Goal: Task Accomplishment & Management: Manage account settings

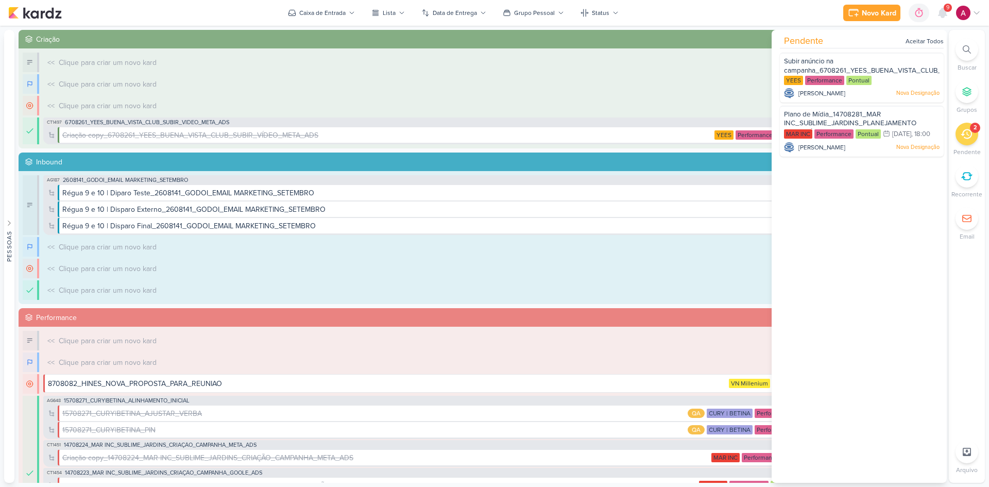
click at [946, 8] on span "9" at bounding box center [947, 8] width 3 height 8
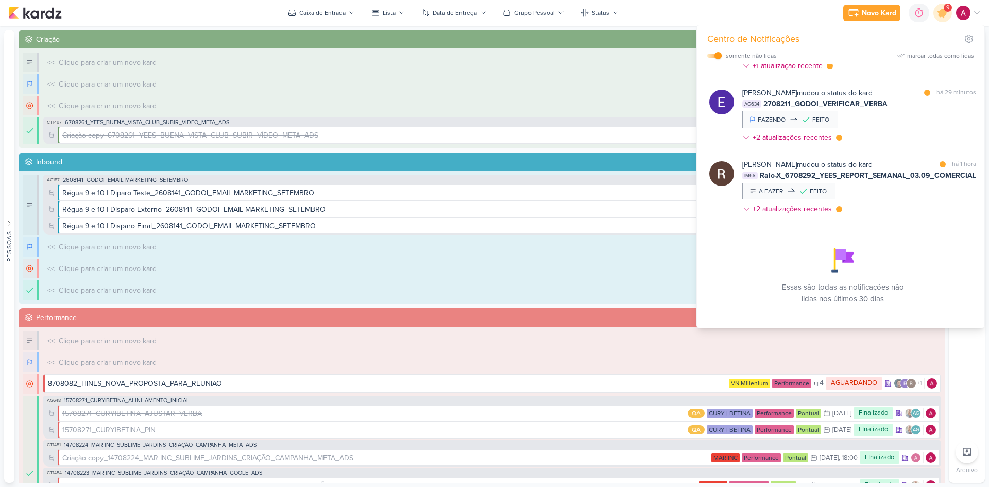
scroll to position [120, 0]
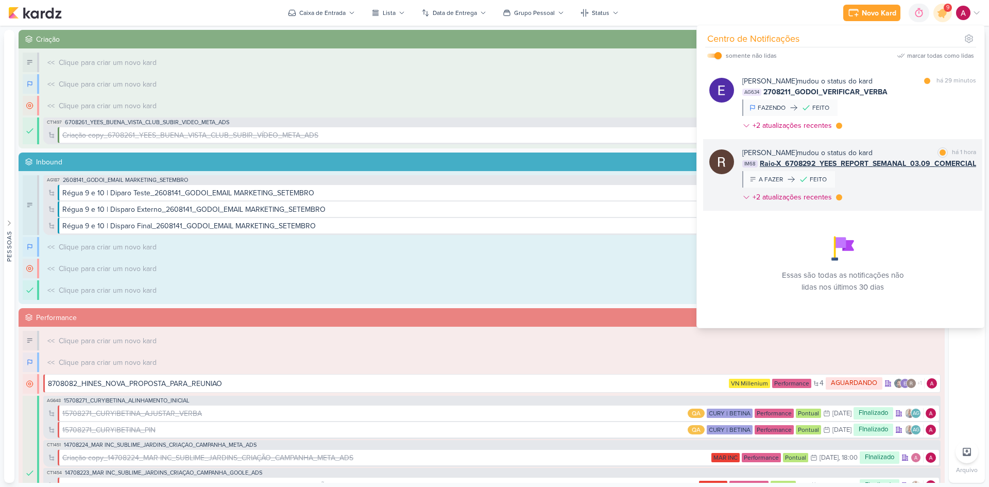
click at [898, 183] on div "[PERSON_NAME] mudou o status do kard marcar como lida há 1 hora IM68 Raio-X_670…" at bounding box center [859, 176] width 234 height 59
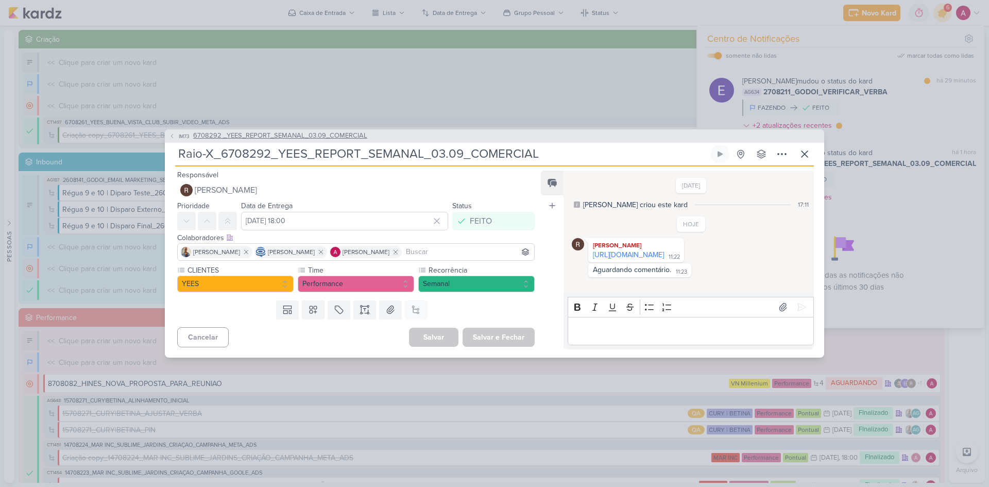
click at [173, 133] on icon at bounding box center [172, 136] width 6 height 6
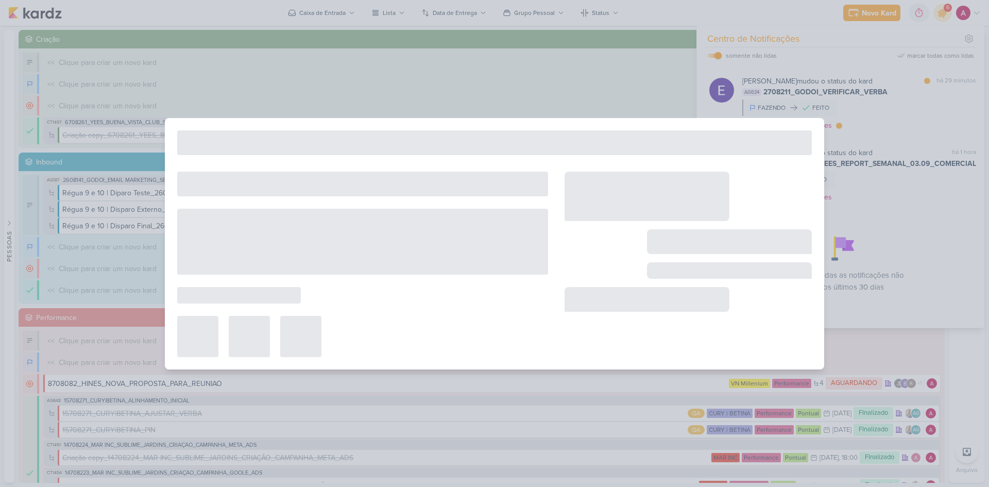
type input "6708292 _YEES_REPORT_SEMANAL_03.09_COMERCIAL"
type input "[DATE] 18:00"
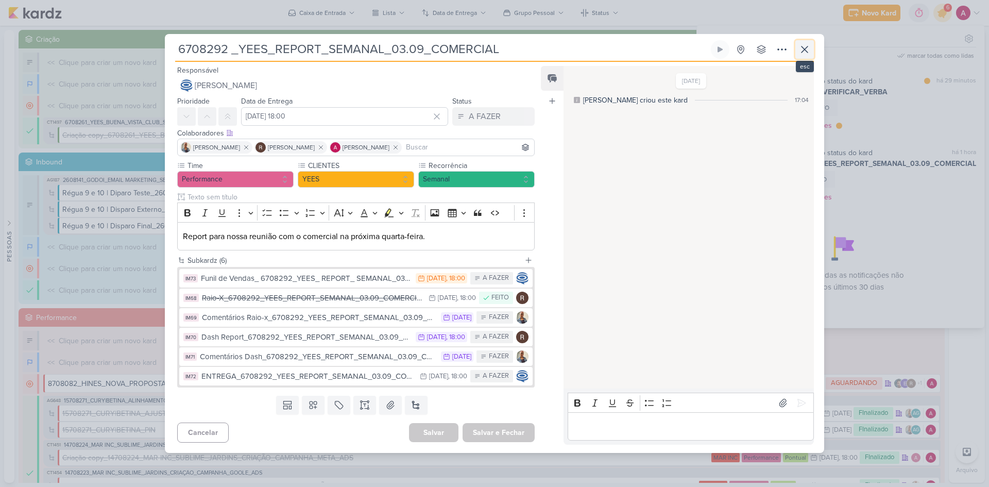
click at [806, 54] on icon at bounding box center [804, 49] width 12 height 12
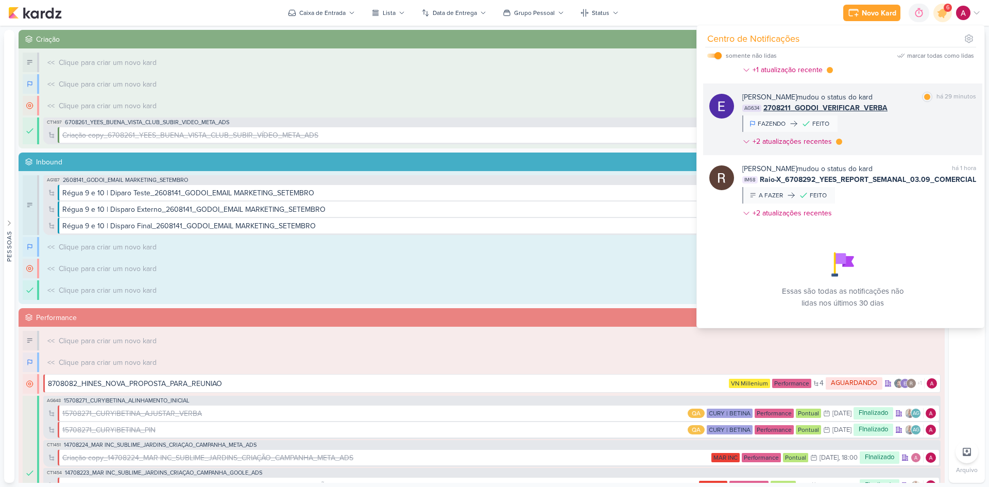
scroll to position [69, 0]
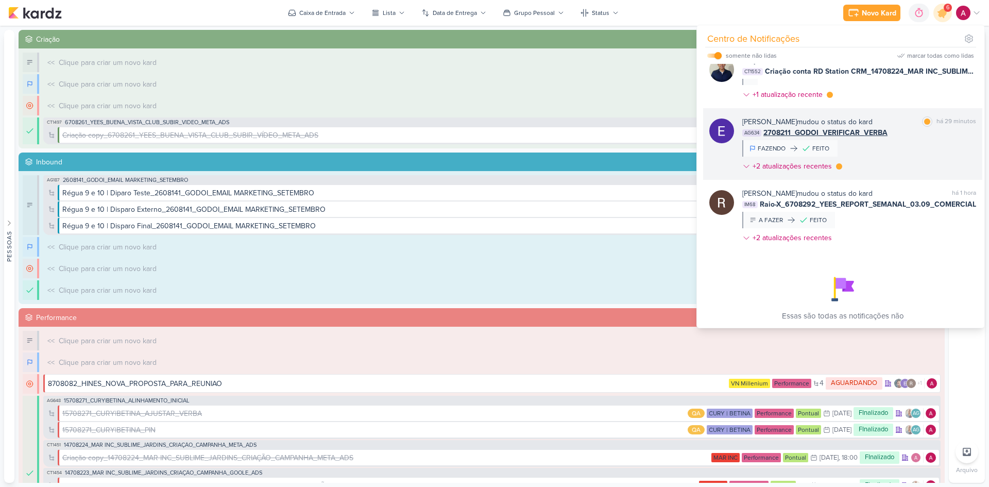
click at [880, 172] on div "[PERSON_NAME] mudou o status do kard marcar como lida há 29 minutos AG634 27082…" at bounding box center [859, 145] width 234 height 59
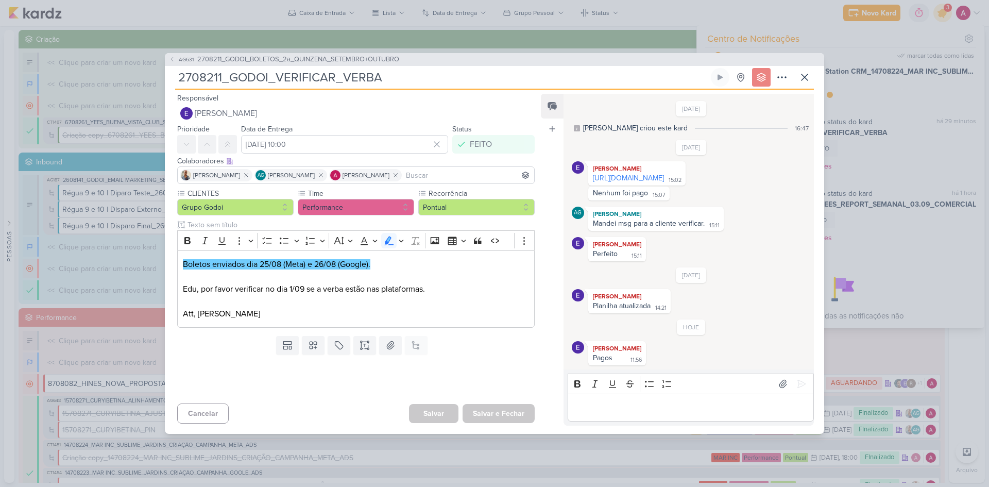
drag, startPoint x: 712, startPoint y: 173, endPoint x: 516, endPoint y: 59, distance: 226.7
click at [664, 174] on link "[URL][DOMAIN_NAME]" at bounding box center [628, 178] width 71 height 9
click at [807, 71] on icon at bounding box center [804, 77] width 12 height 12
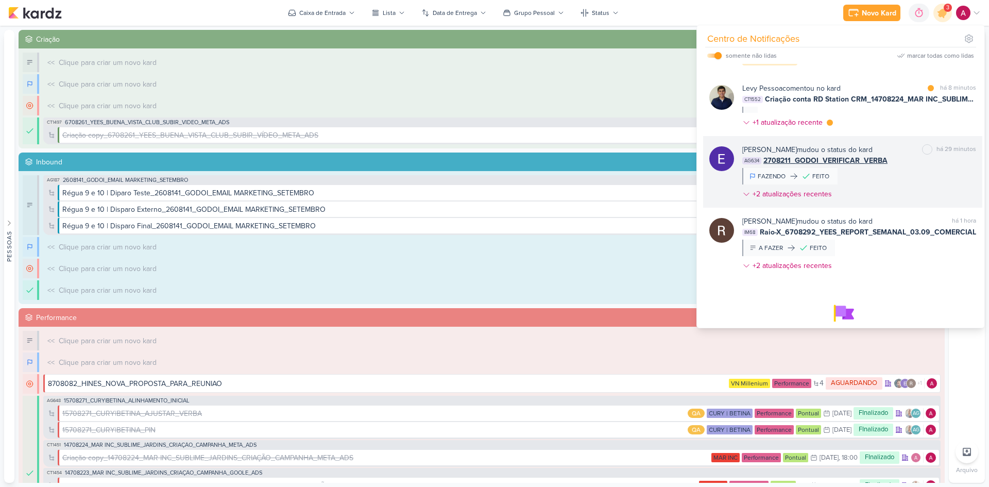
scroll to position [0, 0]
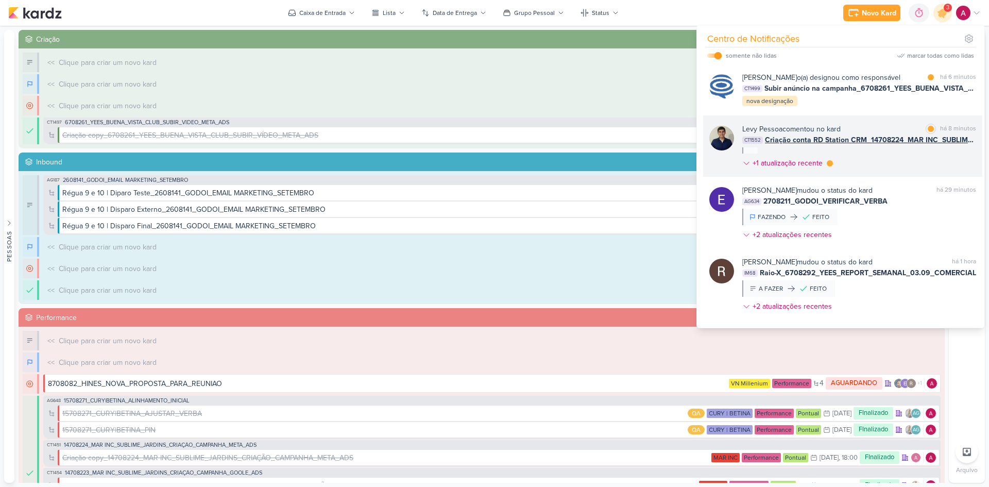
click at [884, 171] on div "[PERSON_NAME] comentou no kard marcar como lida há 8 minutos CT1552 Criação con…" at bounding box center [859, 148] width 234 height 49
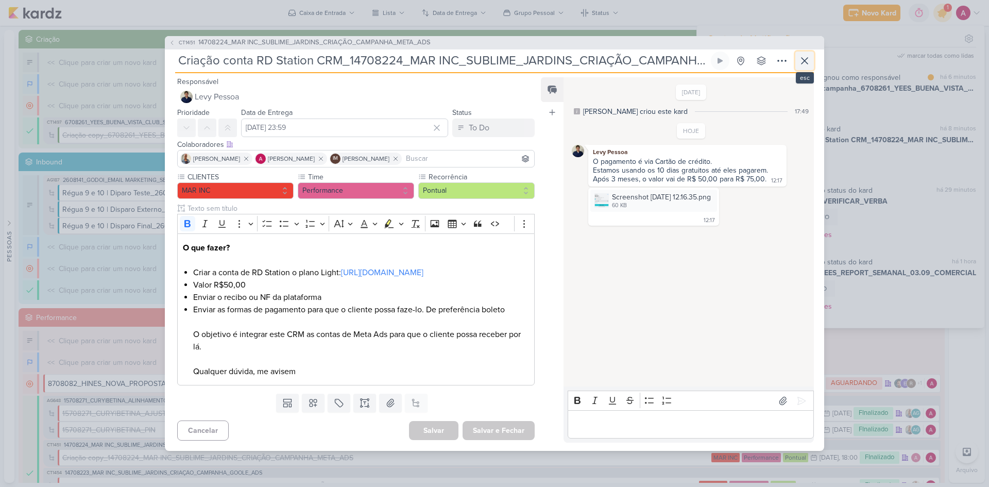
click at [809, 55] on icon at bounding box center [804, 61] width 12 height 12
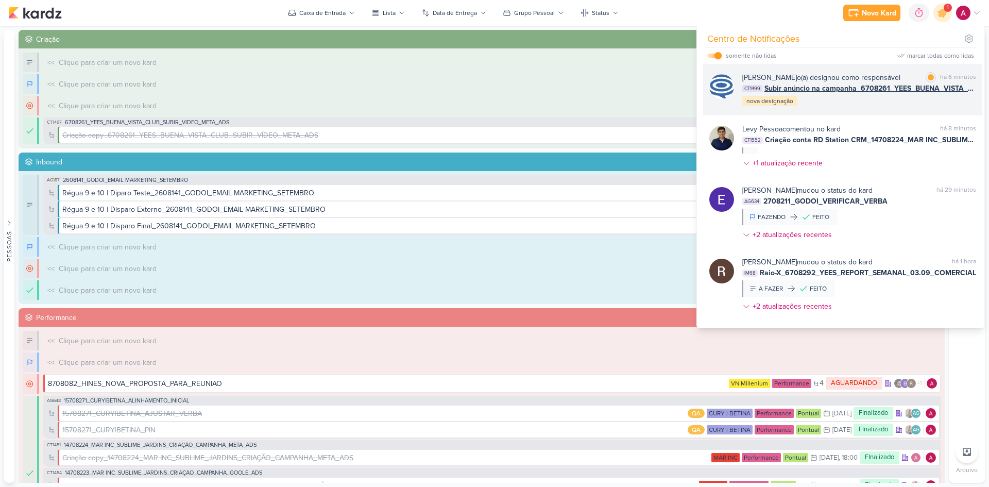
click at [877, 115] on div "[PERSON_NAME] o(a) designou como responsável marcar como lida há 6 minutos CT14…" at bounding box center [842, 90] width 279 height 52
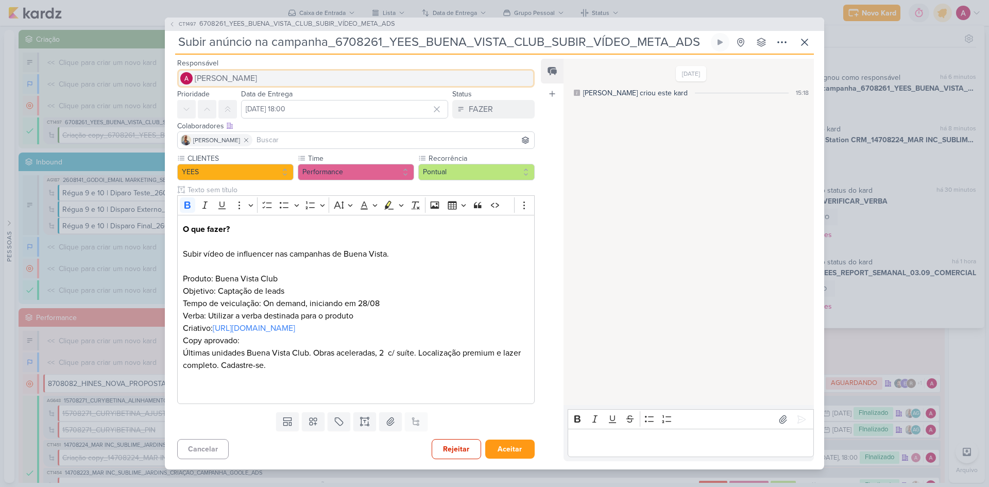
click at [220, 73] on span "[PERSON_NAME]" at bounding box center [226, 78] width 62 height 12
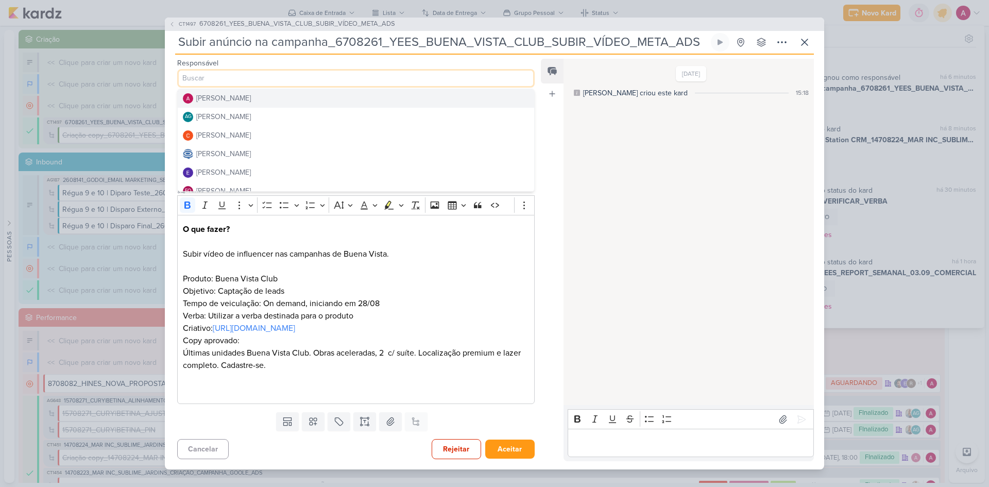
click at [244, 94] on div "[PERSON_NAME]" at bounding box center [223, 98] width 55 height 11
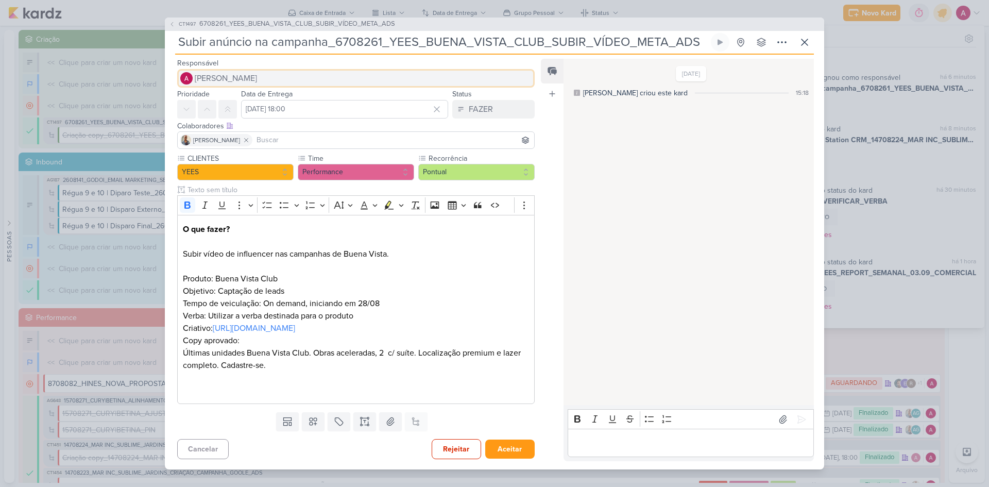
click at [250, 80] on span "[PERSON_NAME]" at bounding box center [226, 78] width 62 height 12
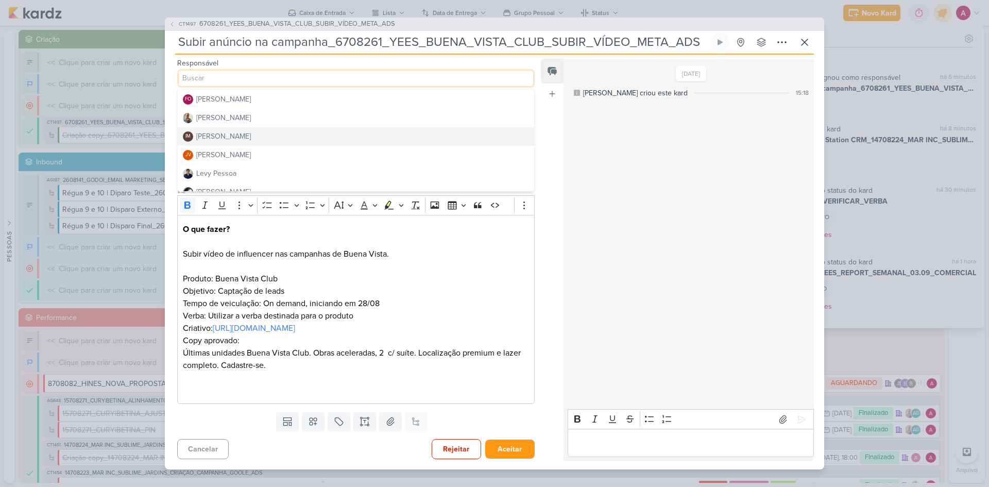
scroll to position [40, 0]
click at [214, 133] on div "[PERSON_NAME]" at bounding box center [223, 132] width 55 height 11
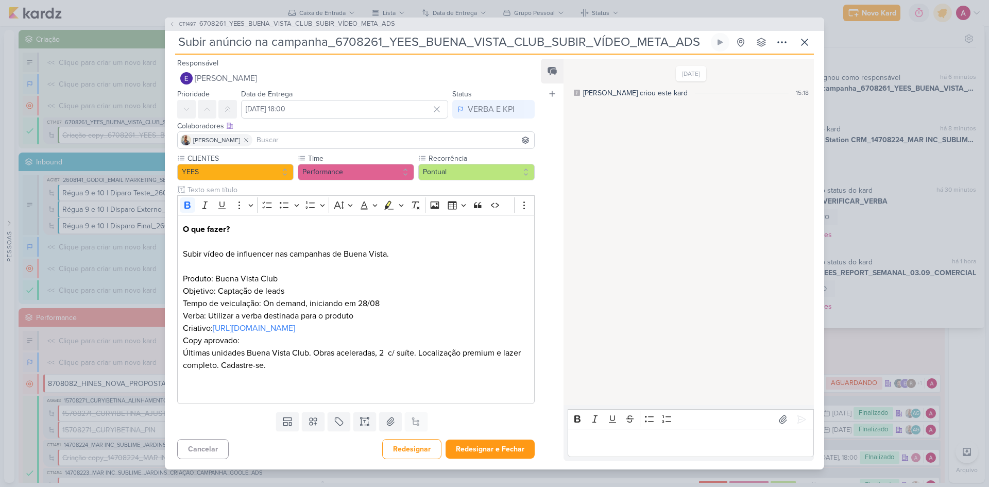
click at [270, 136] on input at bounding box center [393, 140] width 278 height 12
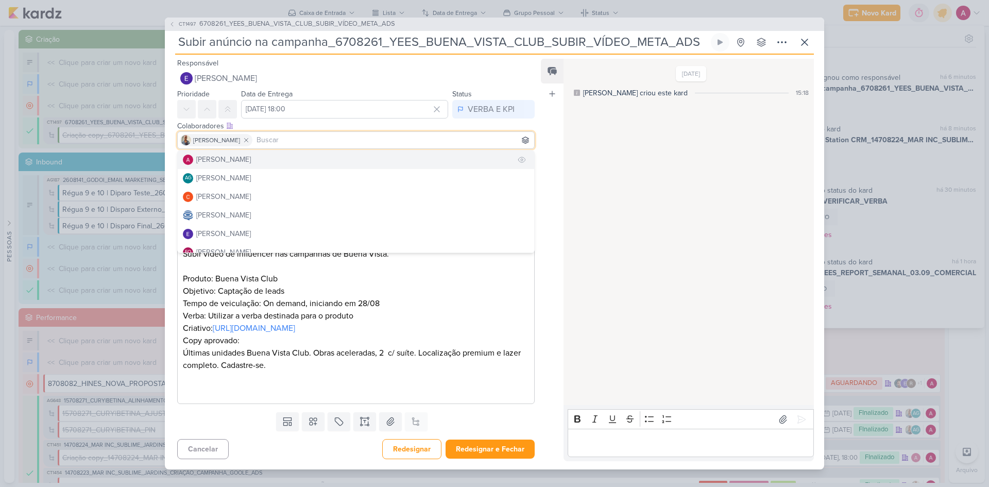
click at [242, 159] on div "[PERSON_NAME]" at bounding box center [223, 159] width 55 height 11
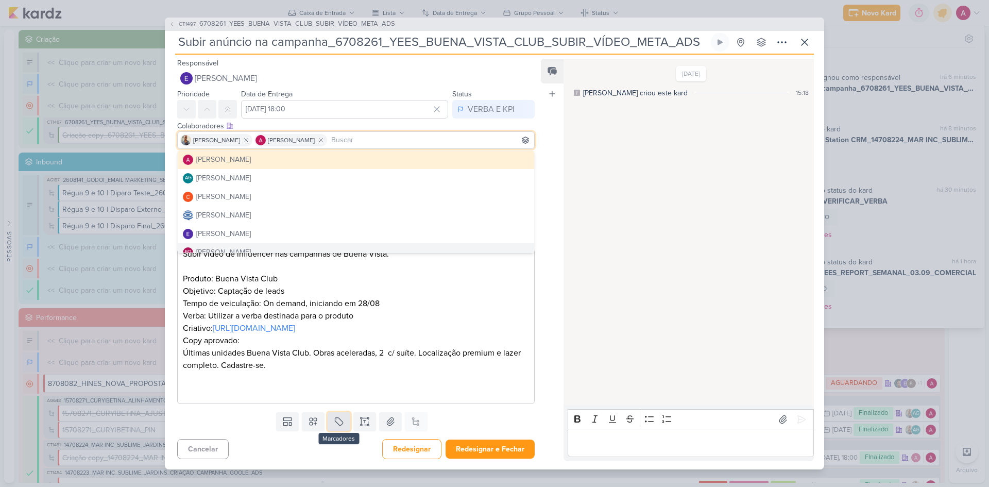
click at [328, 417] on button at bounding box center [339, 421] width 23 height 19
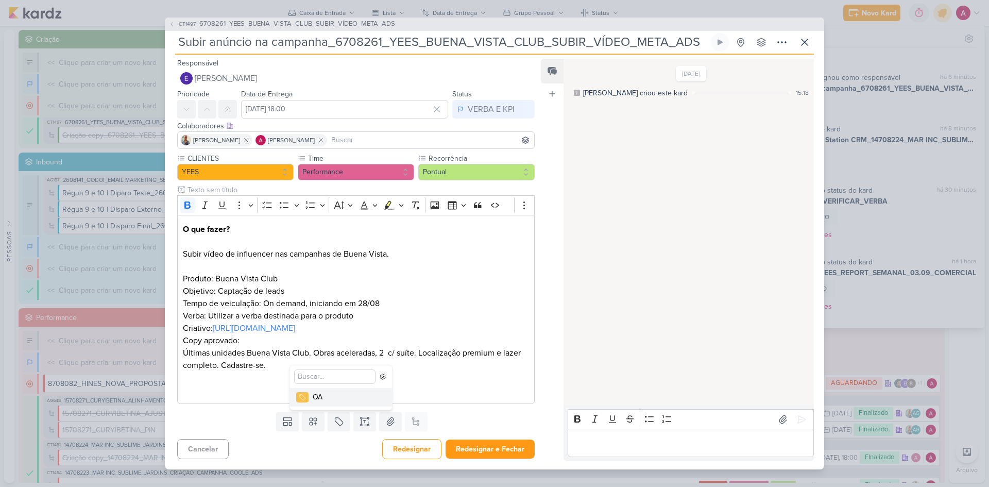
click at [327, 397] on div "QA" at bounding box center [346, 396] width 67 height 11
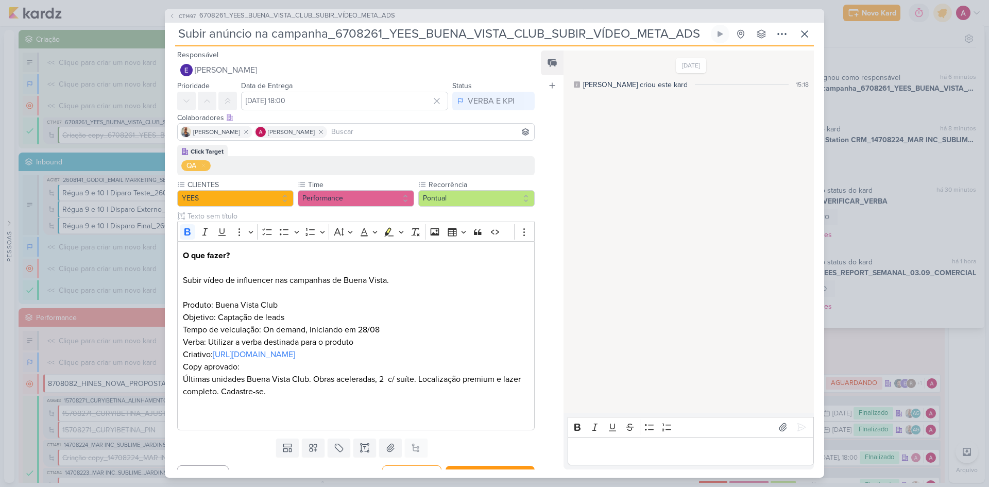
click at [579, 439] on div "Editor editing area: main" at bounding box center [691, 451] width 246 height 28
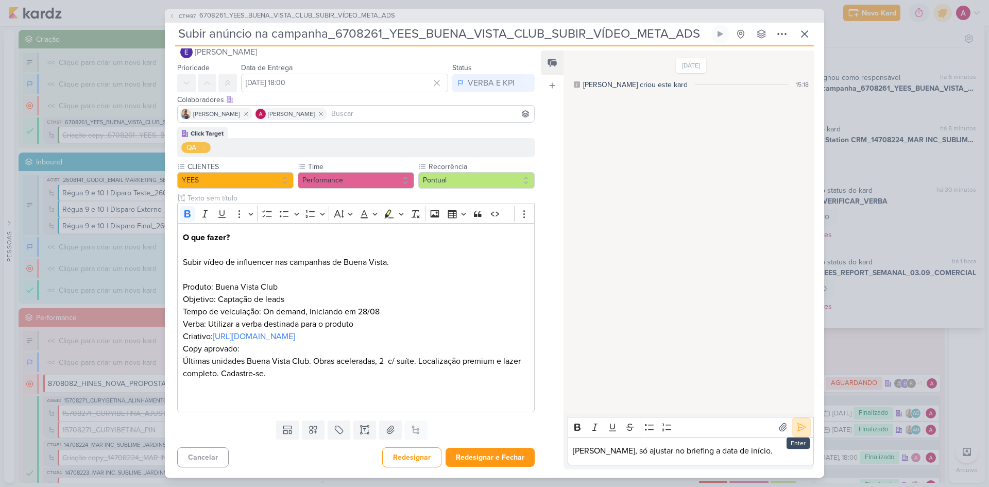
click at [797, 431] on icon at bounding box center [801, 427] width 10 height 10
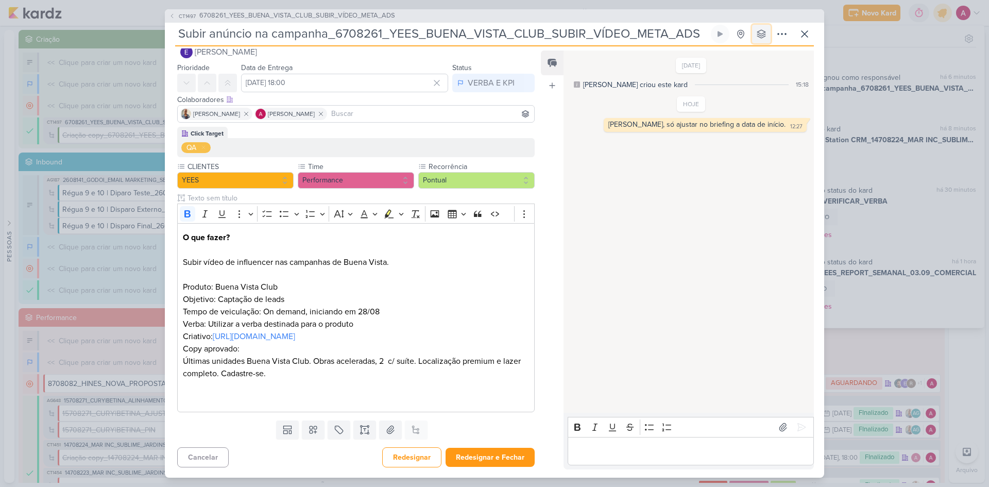
click at [758, 37] on icon at bounding box center [761, 34] width 10 height 10
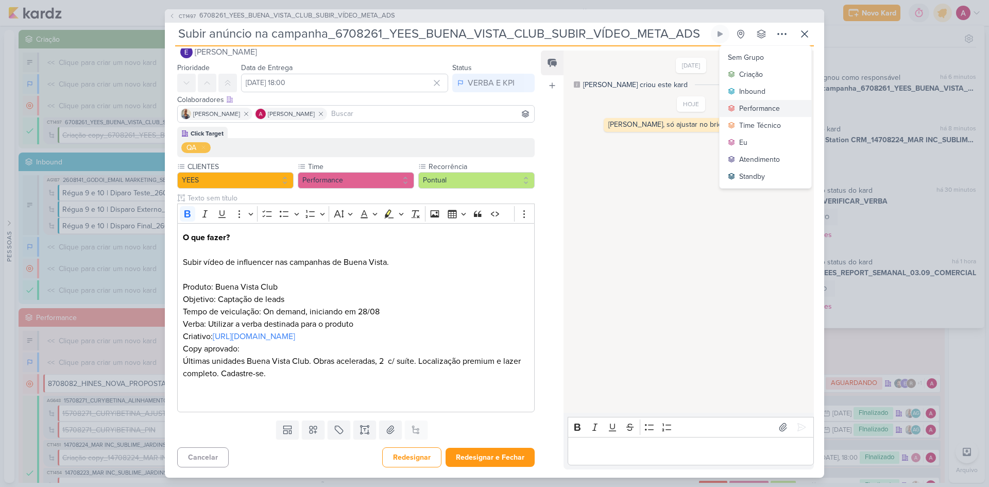
click at [744, 110] on div "Performance" at bounding box center [759, 108] width 41 height 11
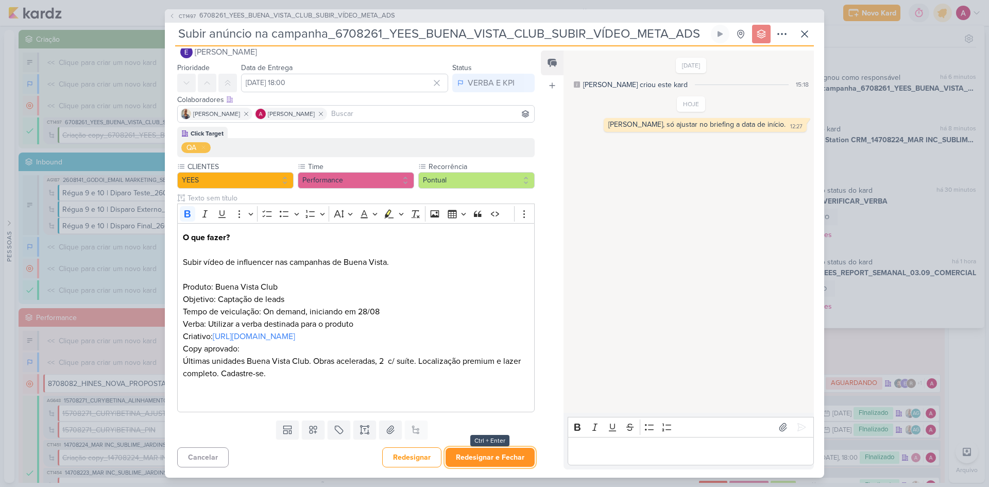
click at [473, 459] on button "Redesignar e Fechar" at bounding box center [490, 457] width 89 height 19
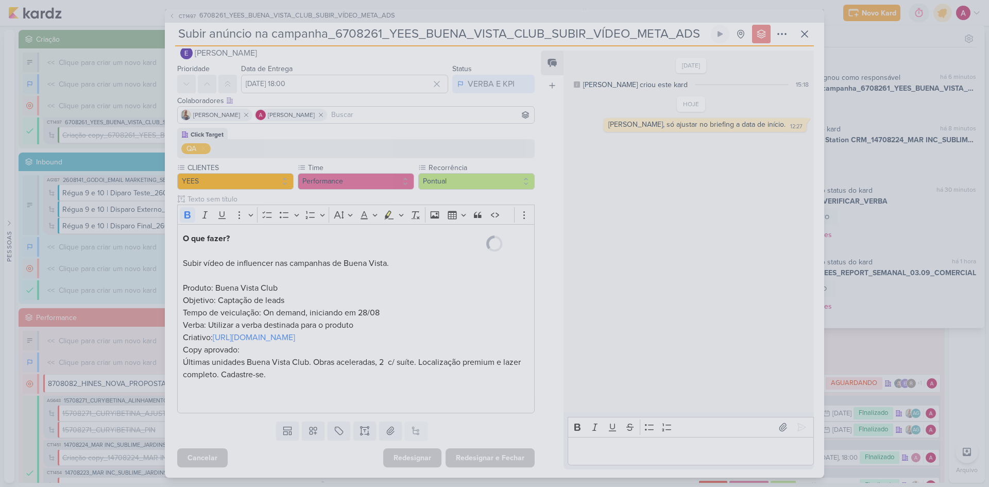
scroll to position [17, 0]
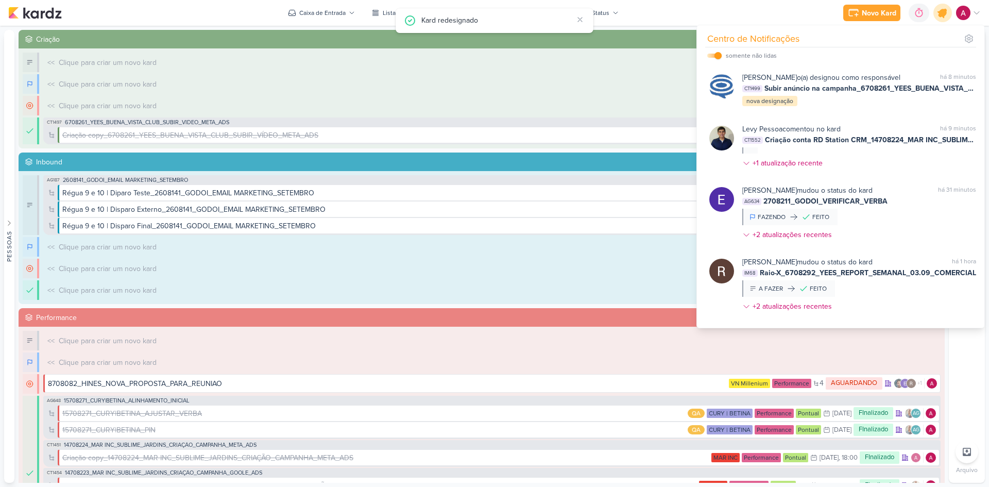
drag, startPoint x: 939, startPoint y: 13, endPoint x: 934, endPoint y: 16, distance: 5.6
click at [938, 13] on icon at bounding box center [942, 13] width 12 height 12
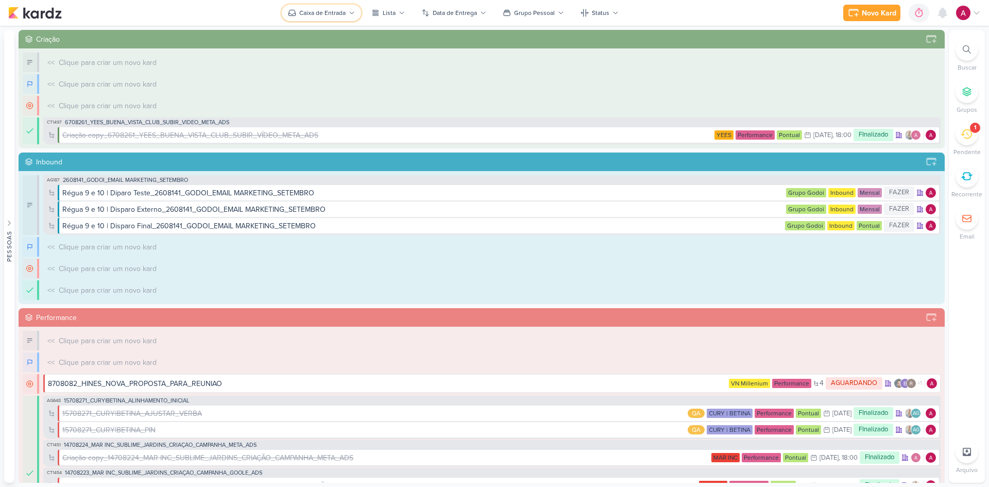
click at [339, 14] on div "Caixa de Entrada" at bounding box center [322, 12] width 46 height 9
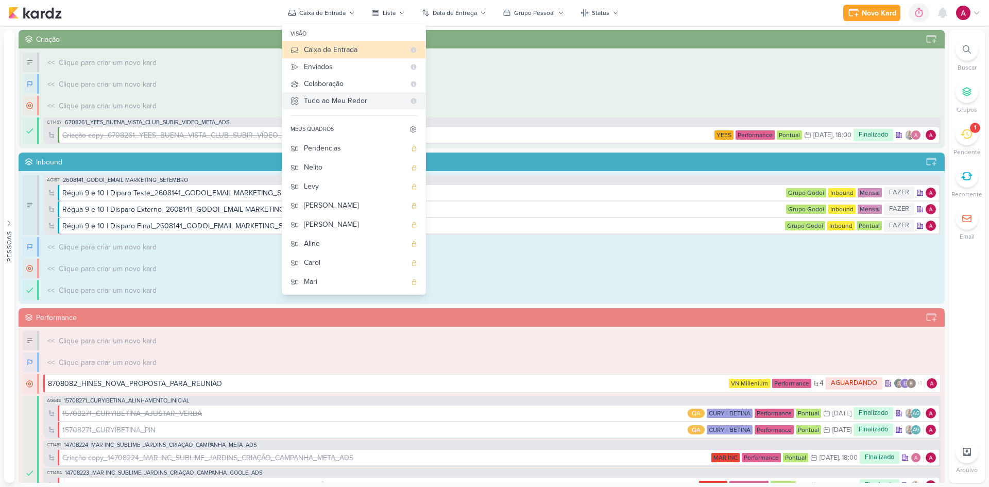
click at [351, 103] on div "Tudo ao Meu Redor" at bounding box center [354, 100] width 101 height 11
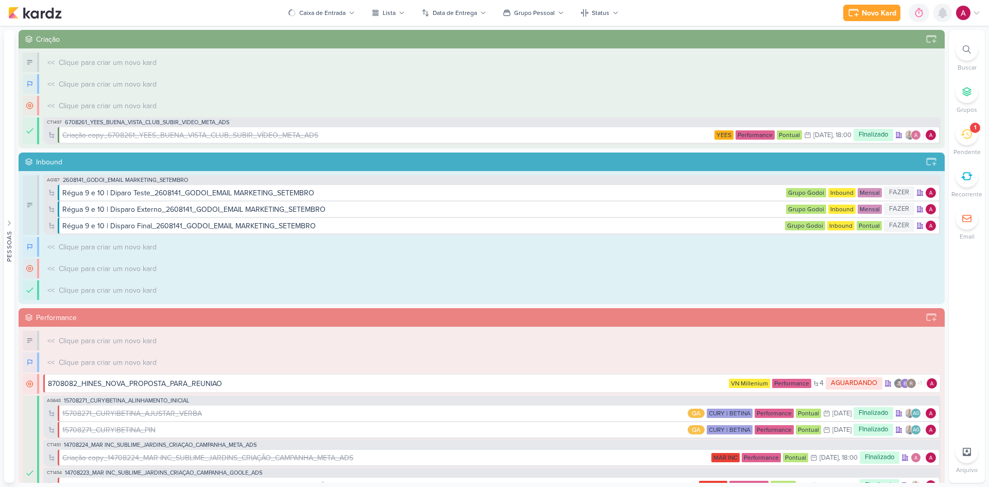
click at [943, 11] on icon at bounding box center [942, 12] width 8 height 9
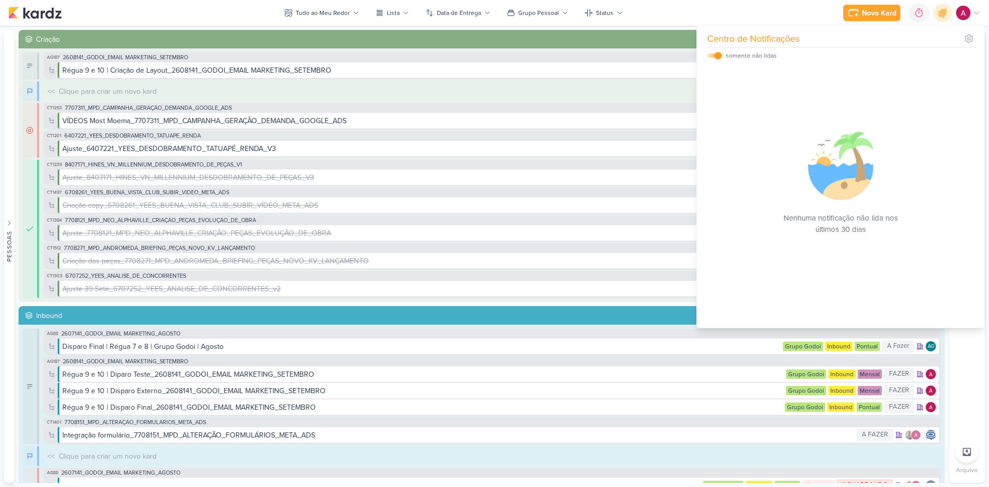
click at [719, 58] on input "checkbox" at bounding box center [717, 55] width 7 height 7
checkbox input "false"
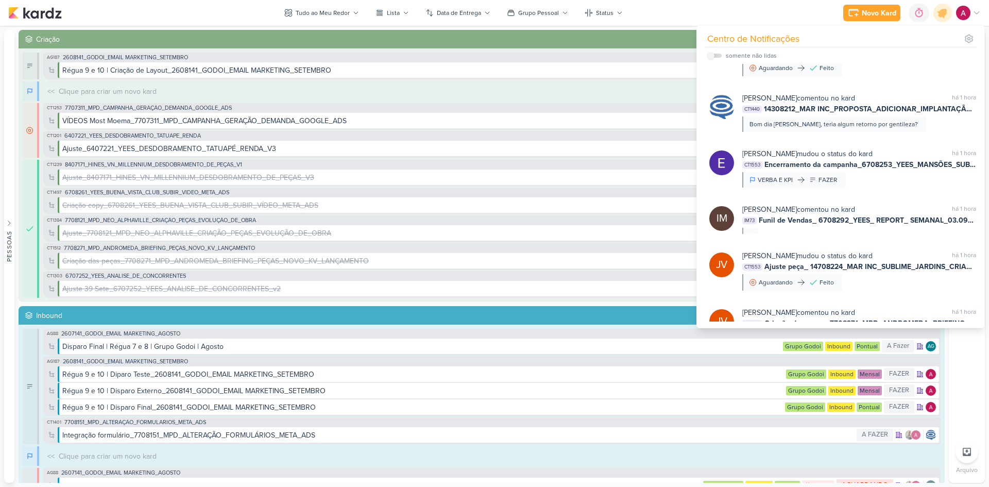
scroll to position [797, 0]
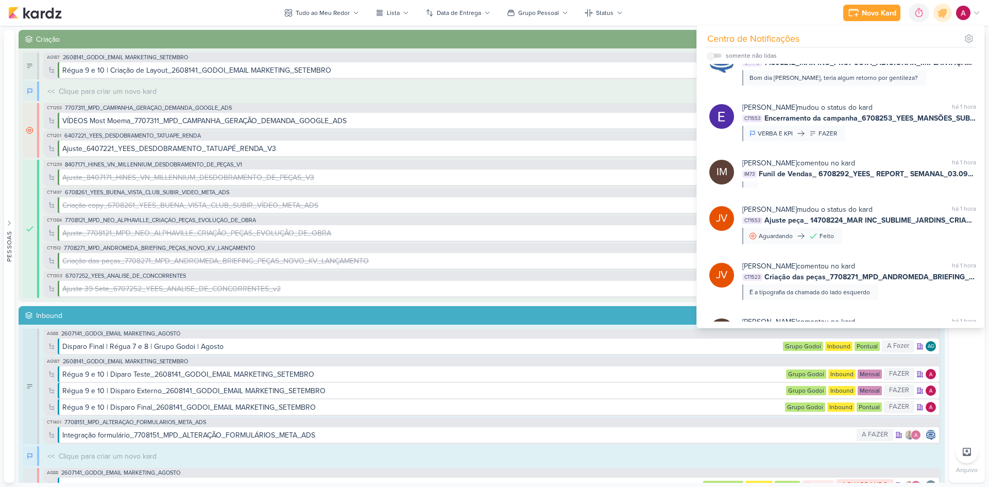
click at [215, 2] on div "Novo Kard Ctrl + k 0h0m Sessão desligada... Hoje 0h0m Semana 0h0m Mês 0h0m" at bounding box center [494, 13] width 972 height 26
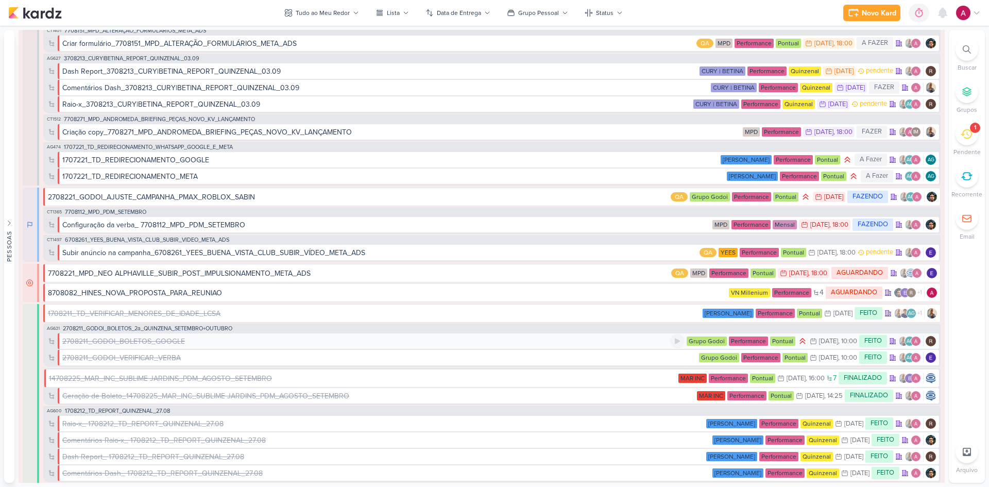
scroll to position [1030, 0]
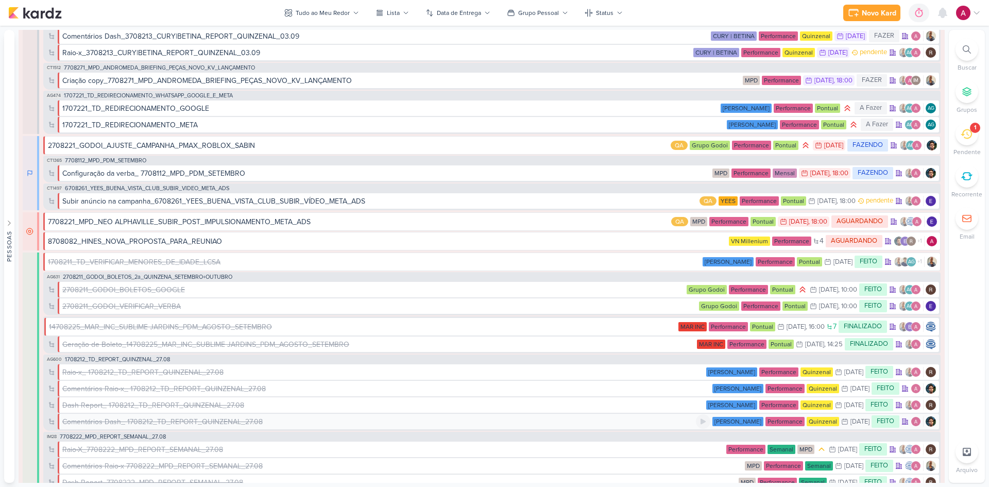
click at [132, 422] on div "Comentários Dash_ 1708212_TD_REPORT_QUINZENAL_27.08" at bounding box center [162, 421] width 200 height 11
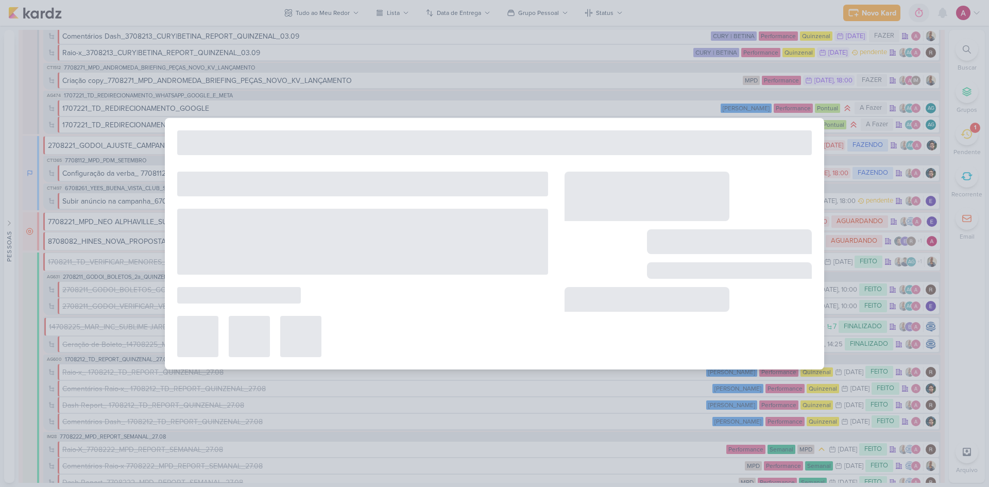
type input "Comentários Dash_ 1708212_TD_REPORT_QUINZENAL_27.08"
type input "[DATE] 23:59"
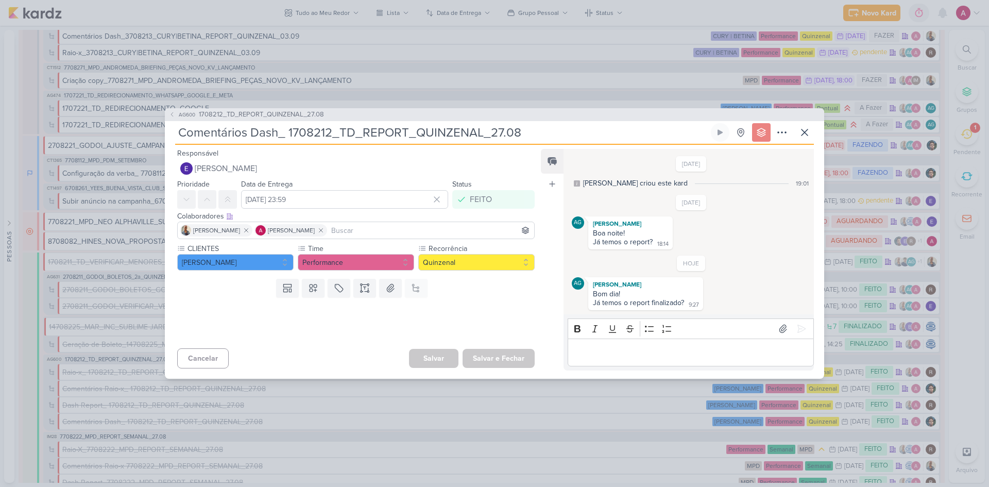
scroll to position [0, 0]
click at [183, 113] on span "AG600" at bounding box center [187, 115] width 20 height 8
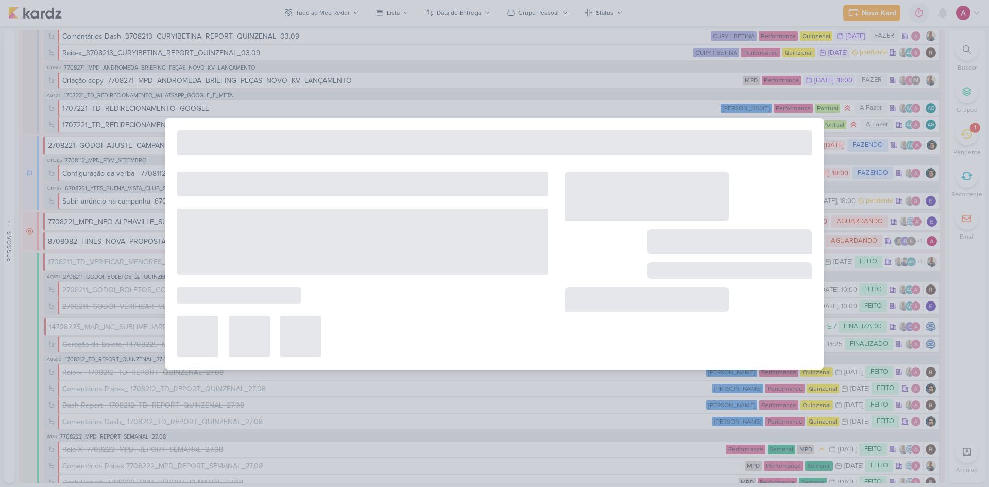
type input "1708212_TD_REPORT_QUINZENAL_27.08"
type input "[DATE] 16:00"
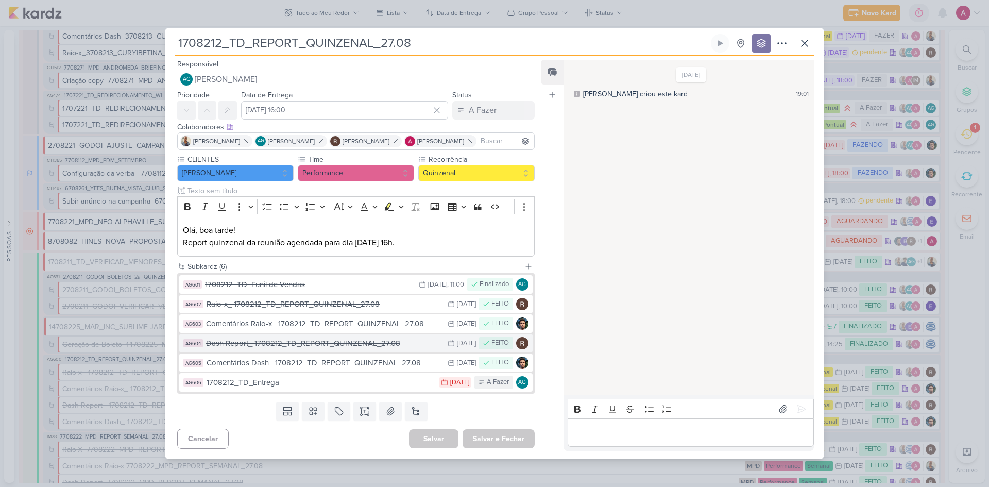
click at [346, 345] on div "Dash Report_ 1708212_TD_REPORT_QUINZENAL_27.08" at bounding box center [324, 343] width 236 height 12
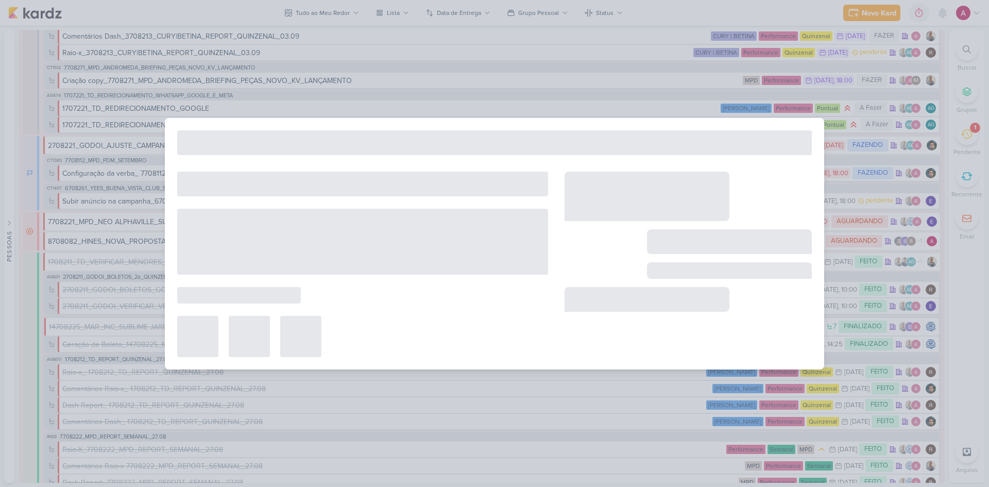
type input "Dash Report_ 1708212_TD_REPORT_QUINZENAL_27.08"
type input "[DATE] 23:59"
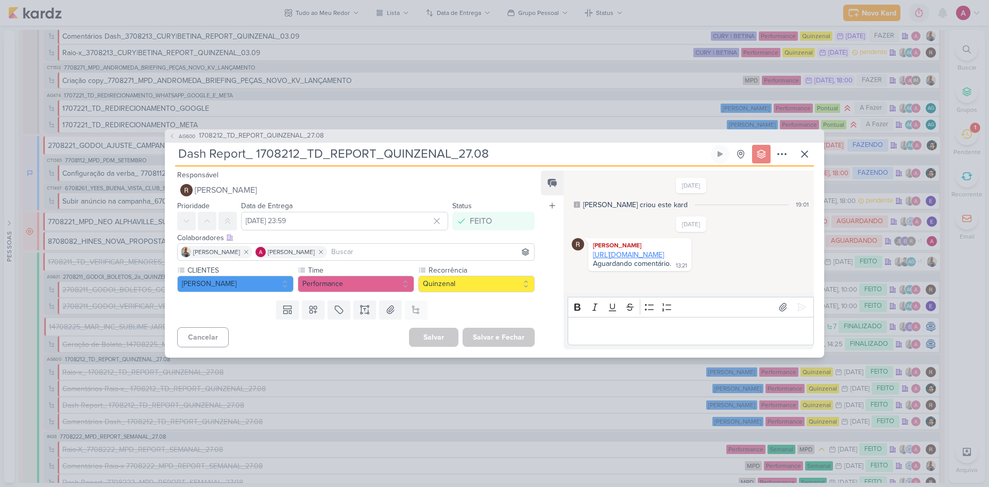
click at [641, 259] on link "[URL][DOMAIN_NAME]" at bounding box center [628, 254] width 71 height 9
click at [182, 131] on button "AG600 1708212_TD_REPORT_QUINZENAL_27.08" at bounding box center [246, 136] width 155 height 10
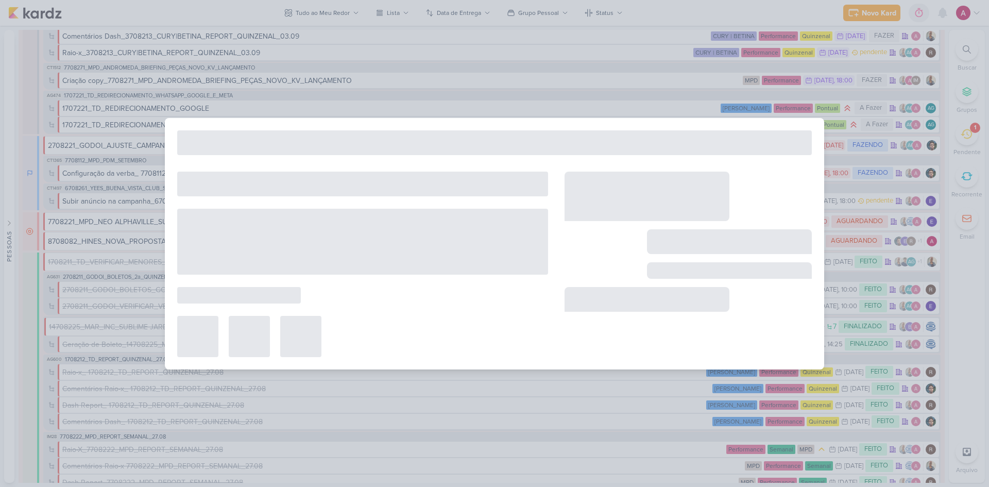
type input "1708212_TD_REPORT_QUINZENAL_27.08"
type input "[DATE] 16:00"
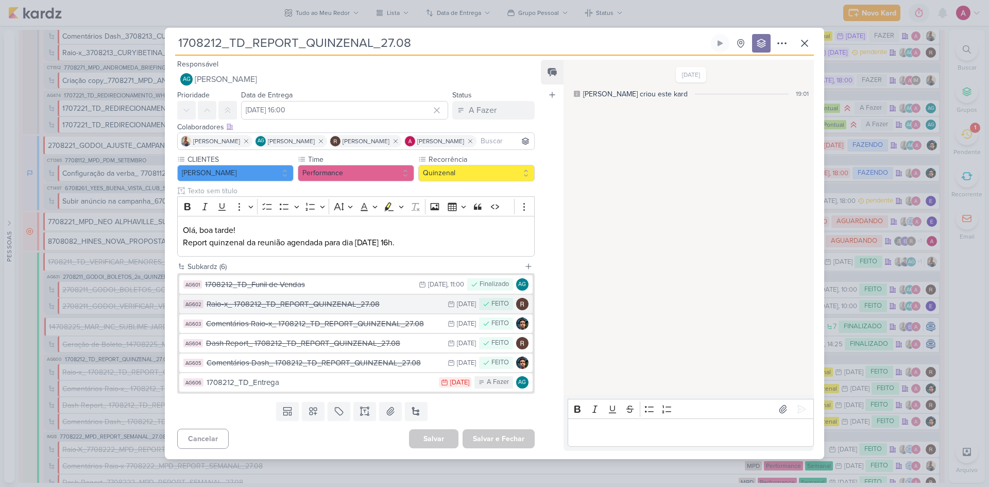
click at [312, 309] on div "Raio-x_ 1708212_TD_REPORT_QUINZENAL_27.08" at bounding box center [325, 304] width 236 height 12
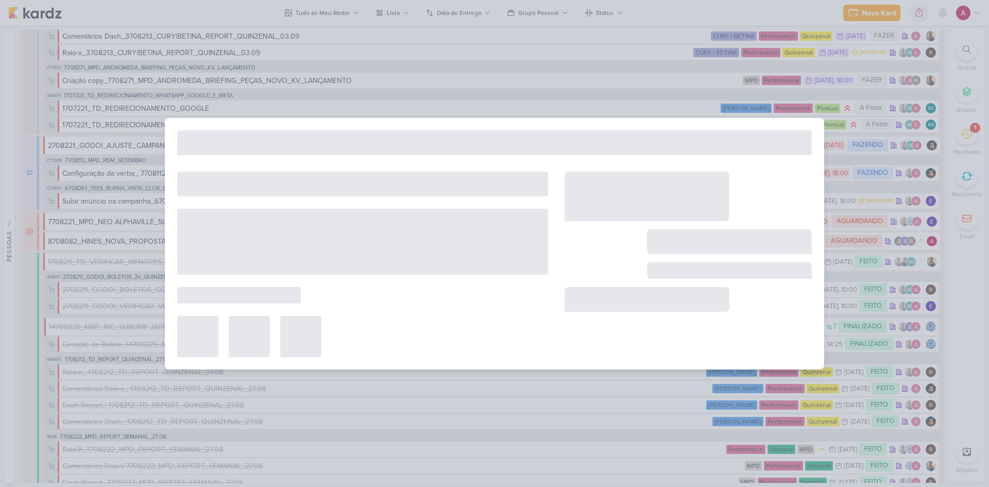
type input "Raio-x_ 1708212_TD_REPORT_QUINZENAL_27.08"
type input "[DATE] 23:59"
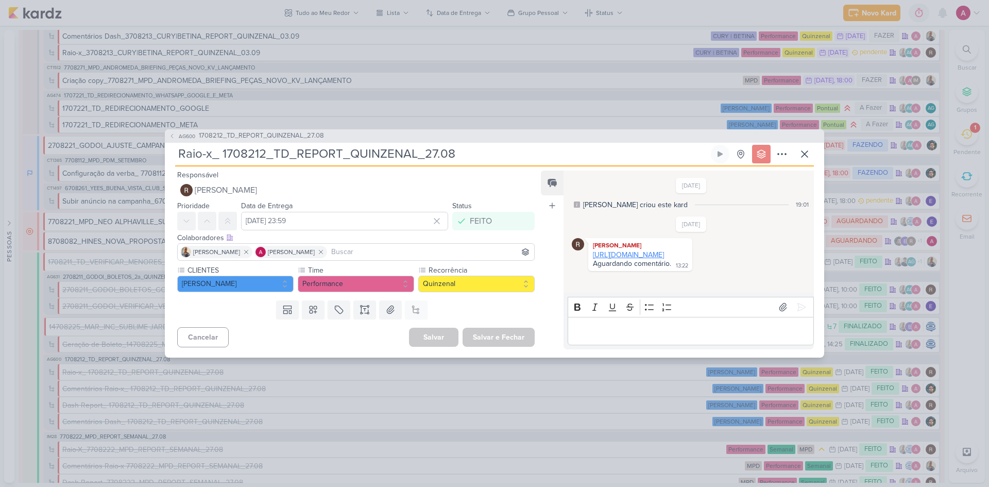
click at [638, 259] on link "[URL][DOMAIN_NAME]" at bounding box center [628, 254] width 71 height 9
